Goal: Information Seeking & Learning: Learn about a topic

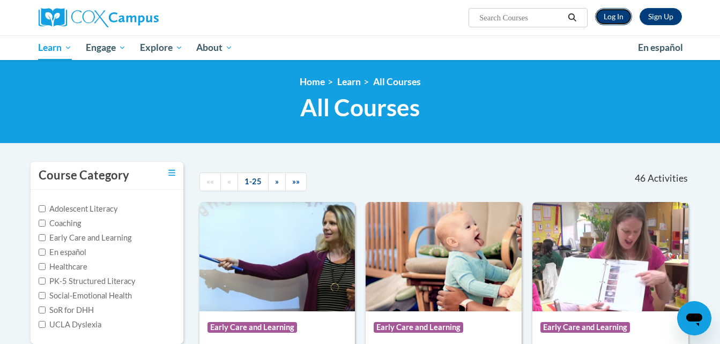
click at [618, 14] on link "Log In" at bounding box center [613, 16] width 37 height 17
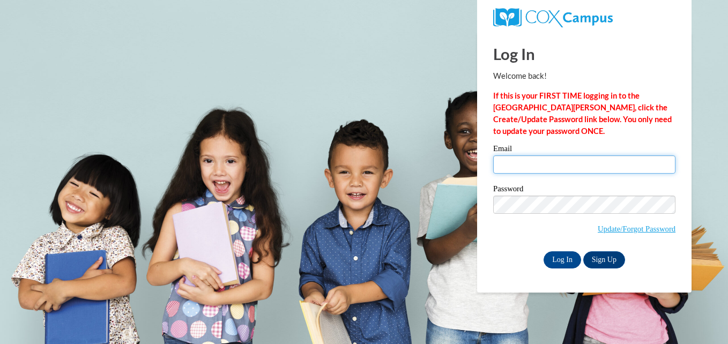
click at [528, 171] on input "Email" at bounding box center [584, 165] width 182 height 18
type input "fntnmy@yahoo.com"
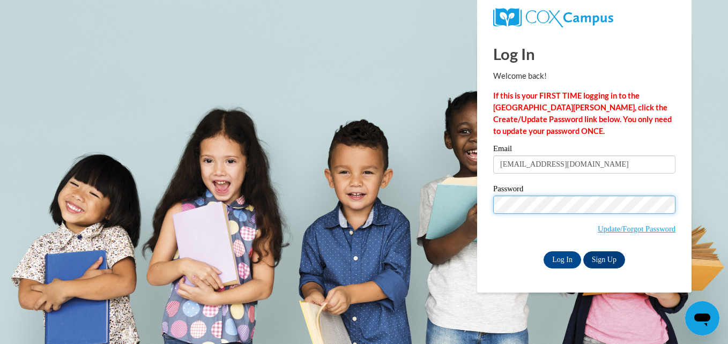
click at [544, 252] on input "Log In" at bounding box center [563, 260] width 38 height 17
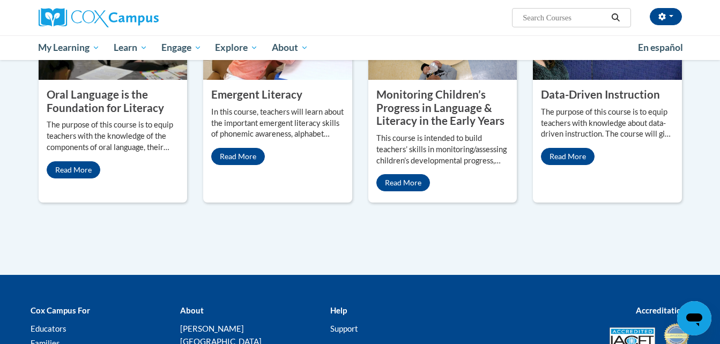
scroll to position [994, 0]
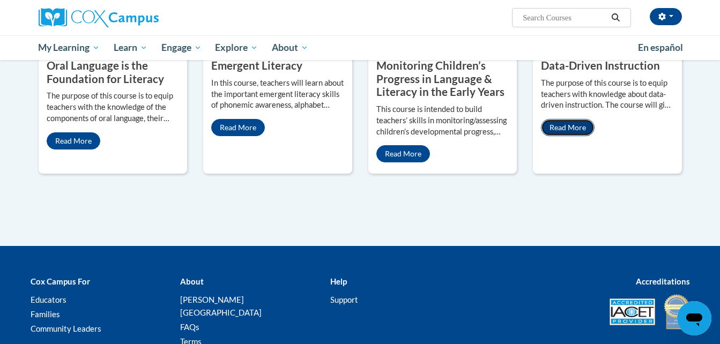
click at [573, 119] on link "Read More" at bounding box center [568, 127] width 54 height 17
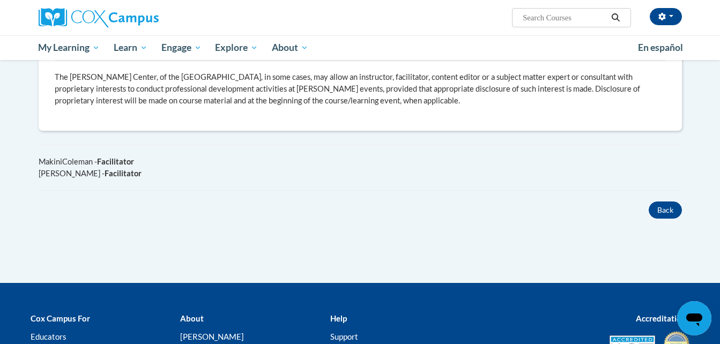
scroll to position [657, 0]
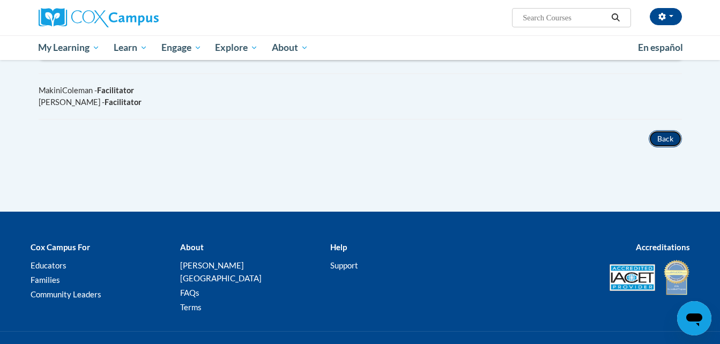
click at [668, 138] on button "Back" at bounding box center [665, 138] width 33 height 17
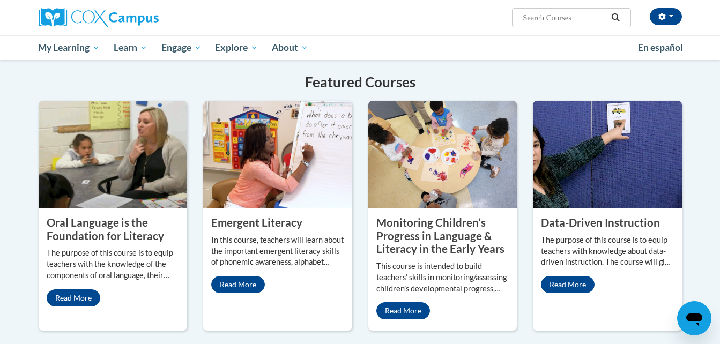
scroll to position [908, 0]
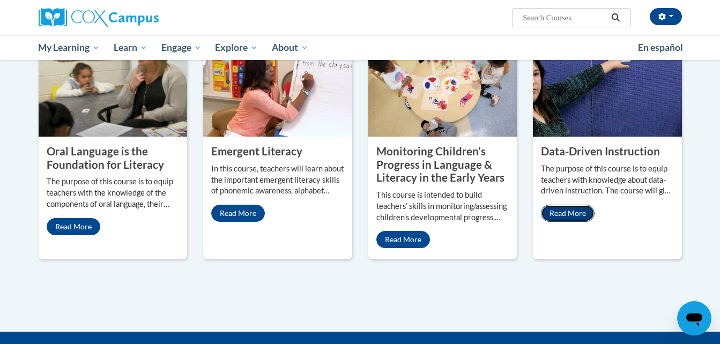
click at [573, 206] on link "Read More" at bounding box center [568, 213] width 54 height 17
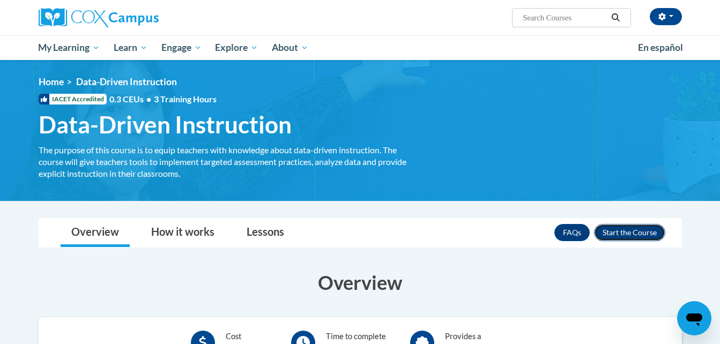
click at [626, 234] on button "Enroll" at bounding box center [629, 232] width 71 height 17
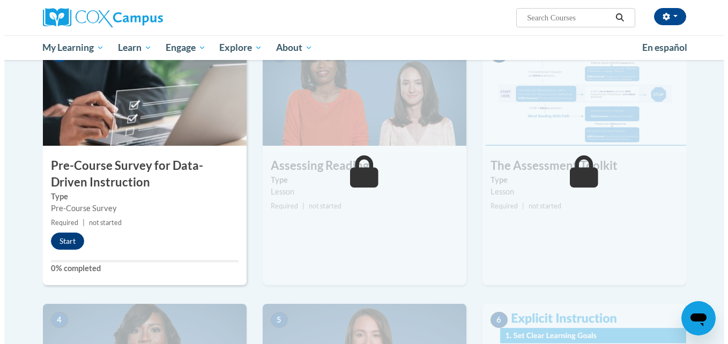
scroll to position [293, 0]
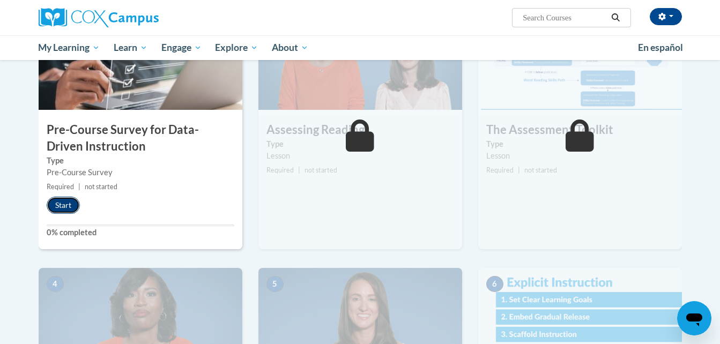
click at [61, 207] on button "Start" at bounding box center [63, 205] width 33 height 17
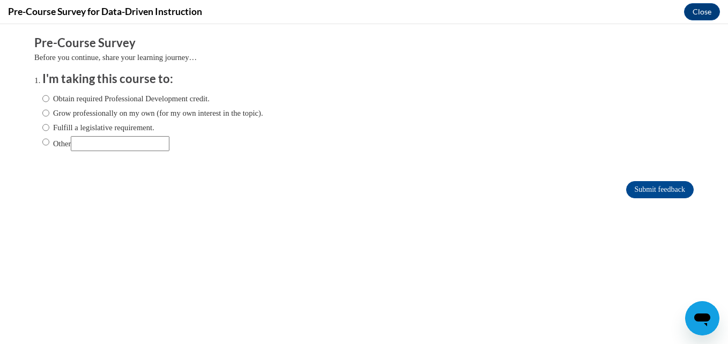
scroll to position [0, 0]
click at [42, 144] on input "Other" at bounding box center [45, 142] width 7 height 12
radio input "true"
click at [123, 147] on input "Other" at bounding box center [120, 143] width 99 height 15
type input "emerging literacy college class"
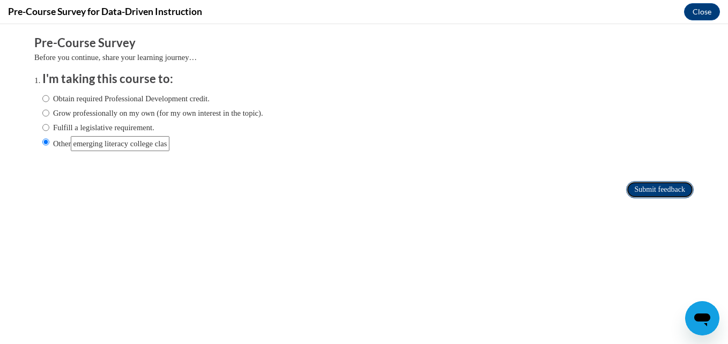
click at [667, 193] on input "Submit feedback" at bounding box center [660, 189] width 68 height 17
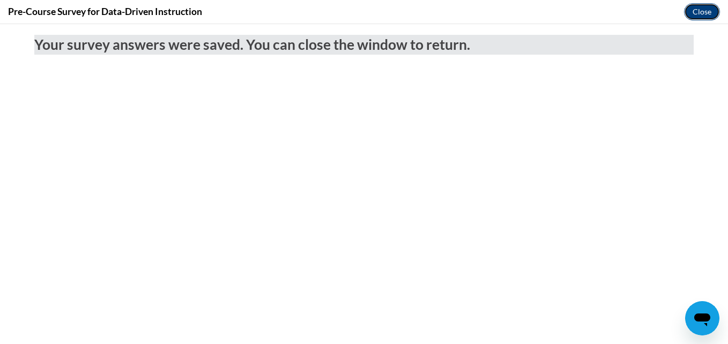
click at [702, 9] on button "Close" at bounding box center [702, 11] width 36 height 17
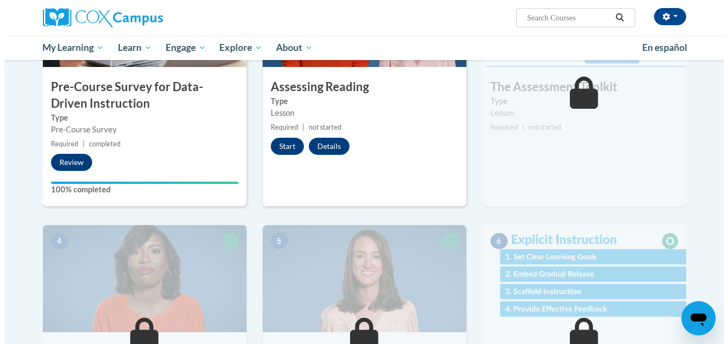
scroll to position [322, 0]
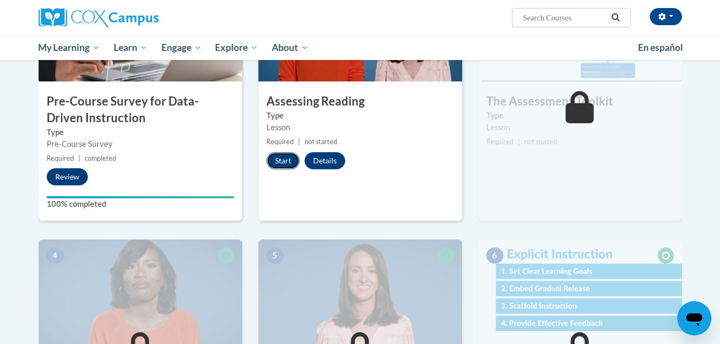
click at [288, 161] on button "Start" at bounding box center [283, 160] width 33 height 17
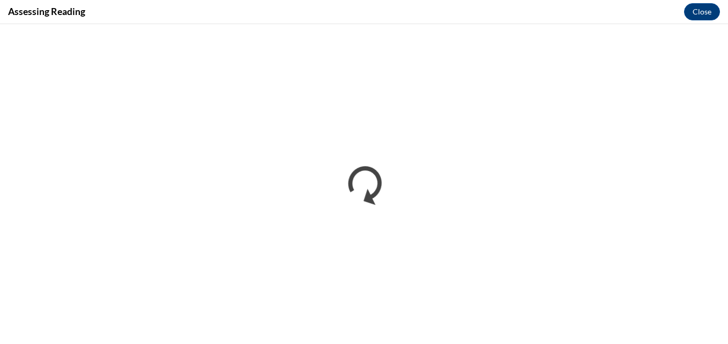
scroll to position [0, 0]
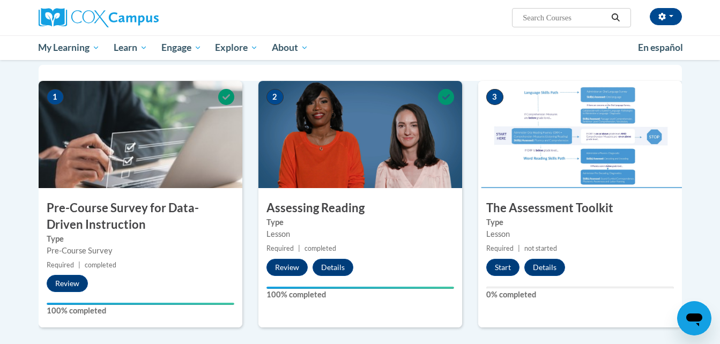
scroll to position [208, 0]
